Goal: Task Accomplishment & Management: Manage account settings

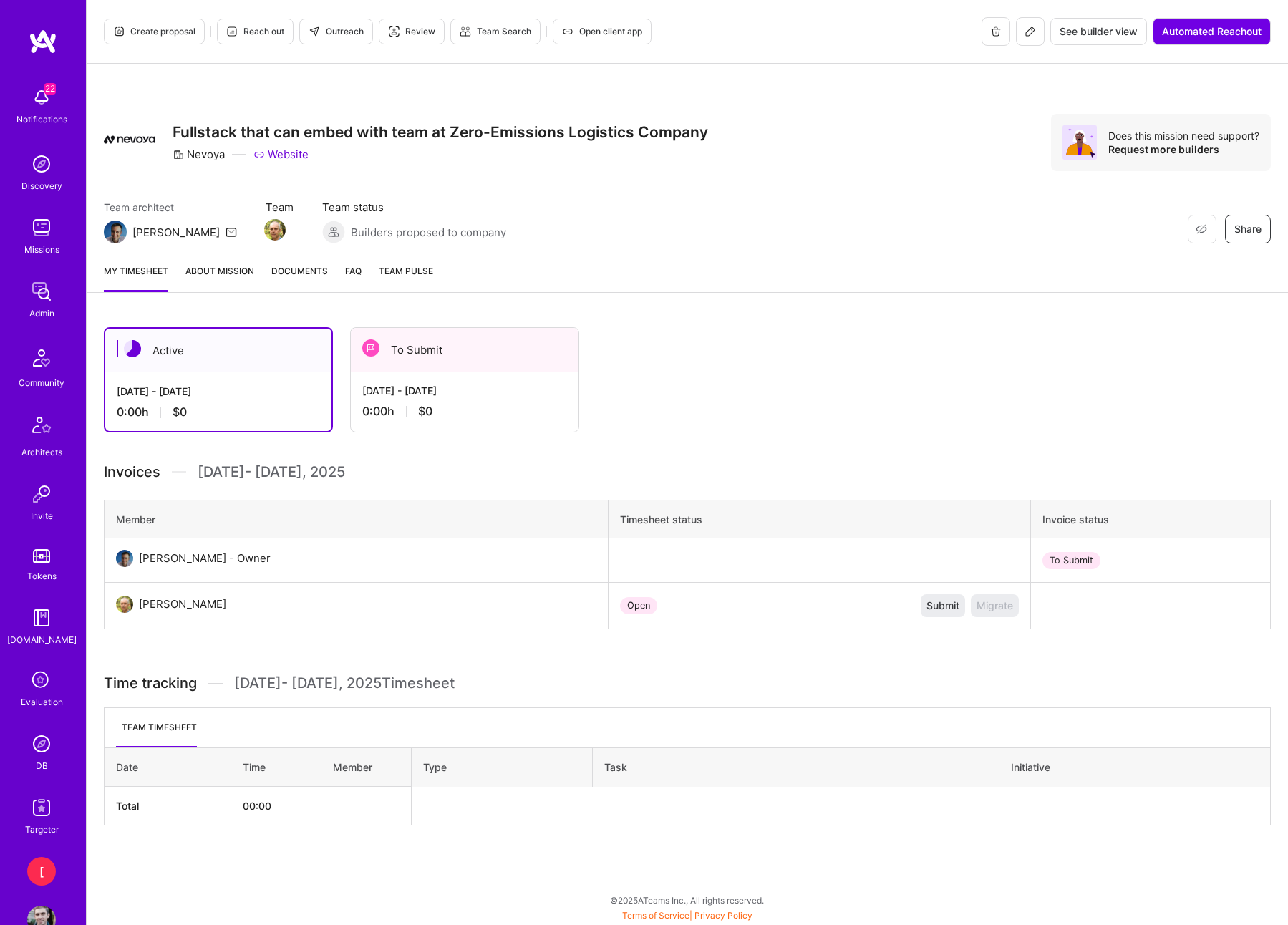
click at [468, 398] on div "Aug 1 - Aug 15, 2025" at bounding box center [465, 390] width 205 height 15
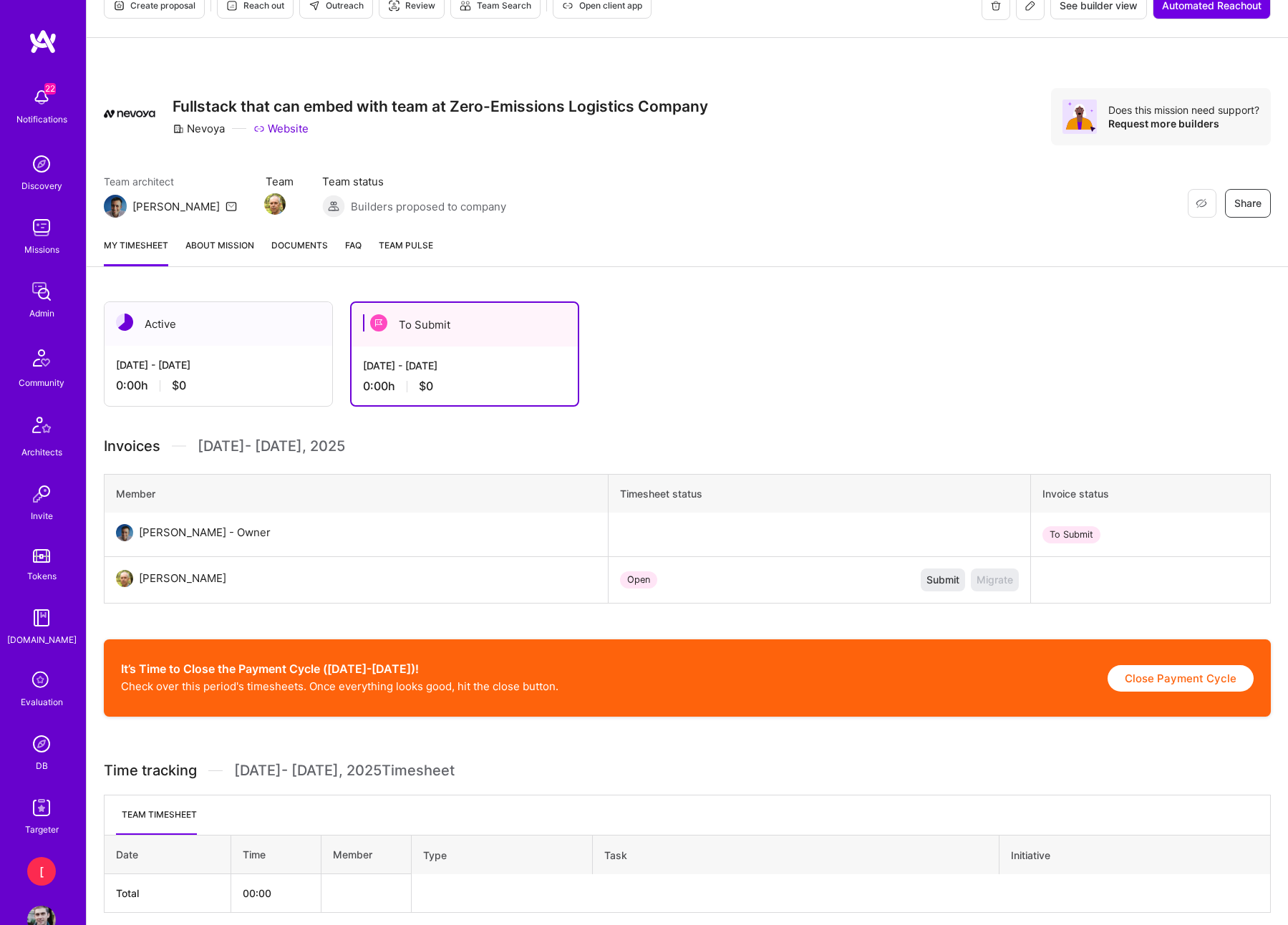
scroll to position [84, 0]
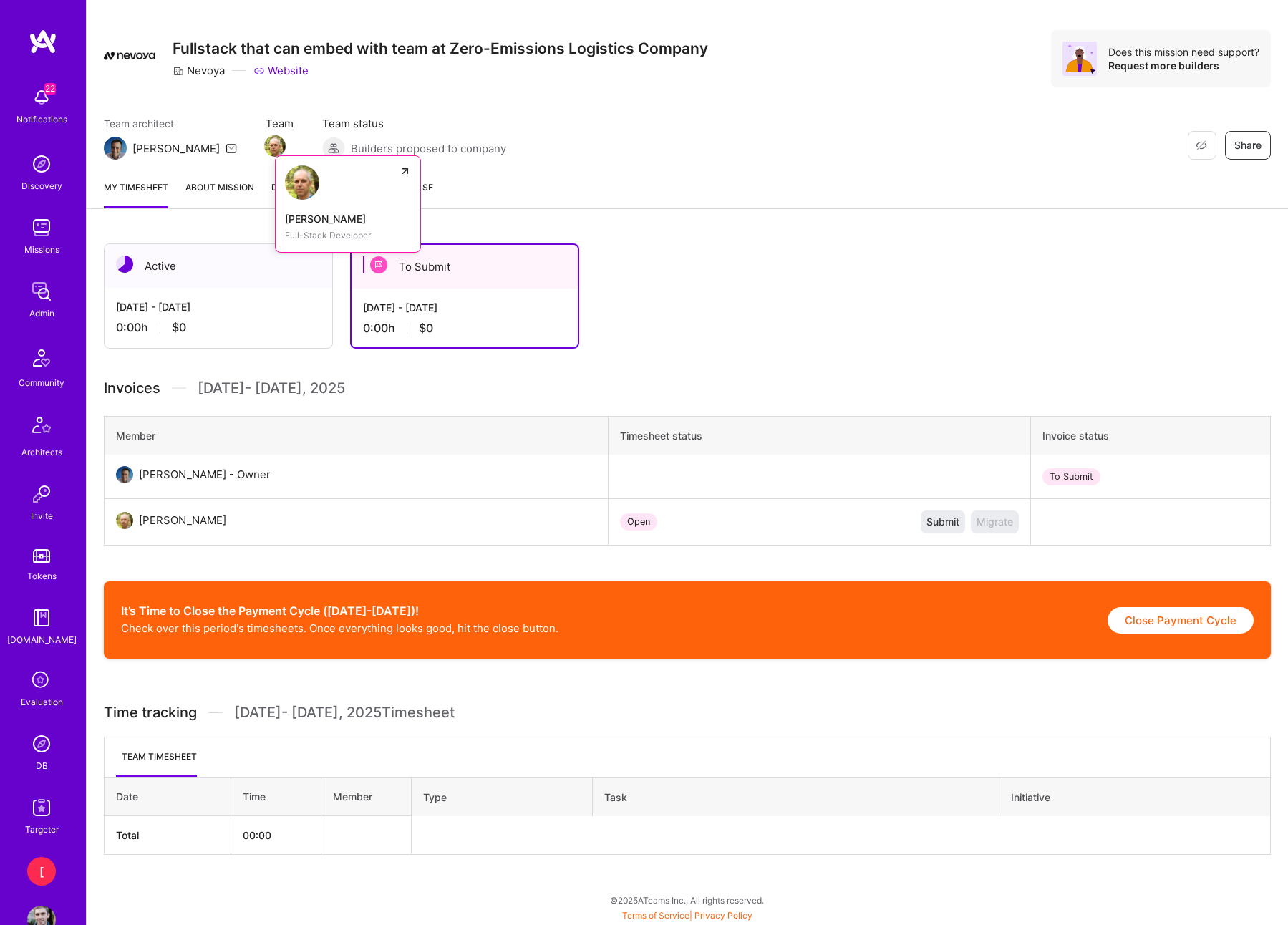
click at [264, 148] on img at bounding box center [275, 146] width 21 height 21
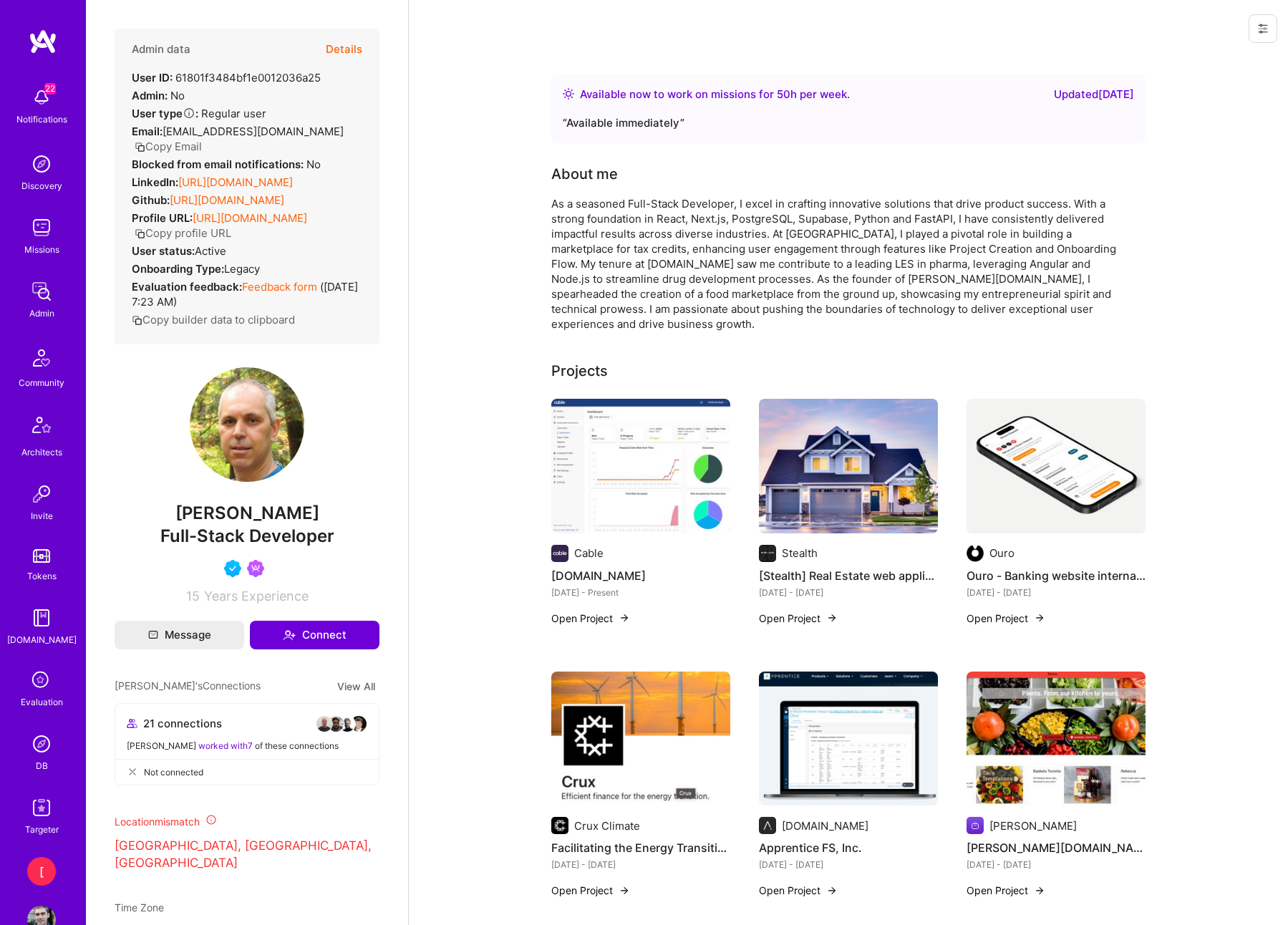
click at [1264, 29] on icon at bounding box center [1263, 29] width 9 height 2
click at [1205, 62] on button "Login as Ron" at bounding box center [1201, 61] width 151 height 37
